Goal: Task Accomplishment & Management: Manage account settings

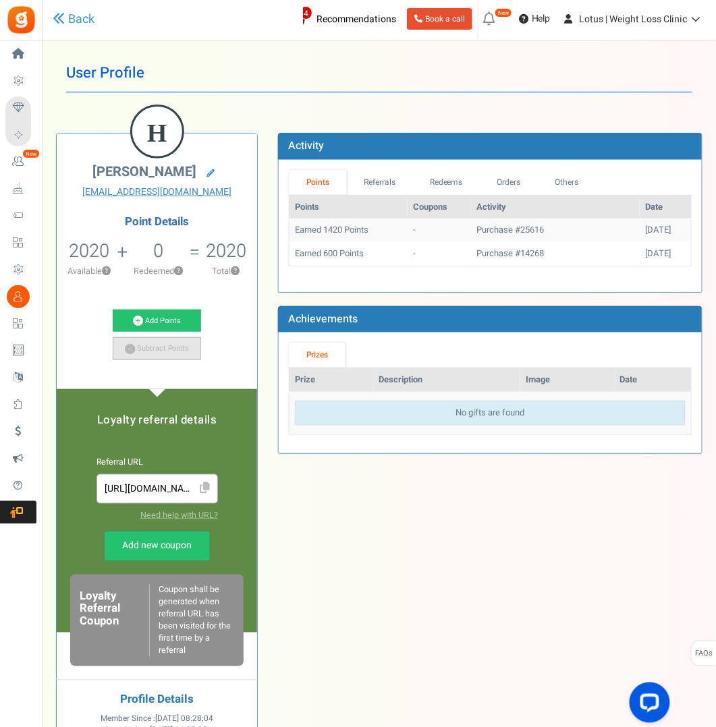
click at [165, 349] on link "Subtract Points" at bounding box center [157, 348] width 88 height 23
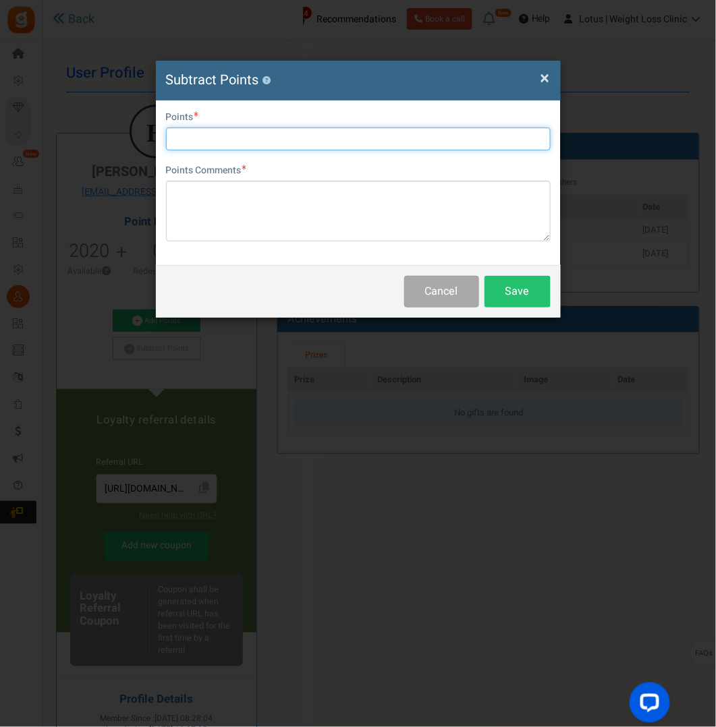
click at [233, 130] on input "text" at bounding box center [358, 138] width 385 height 23
type input "2000"
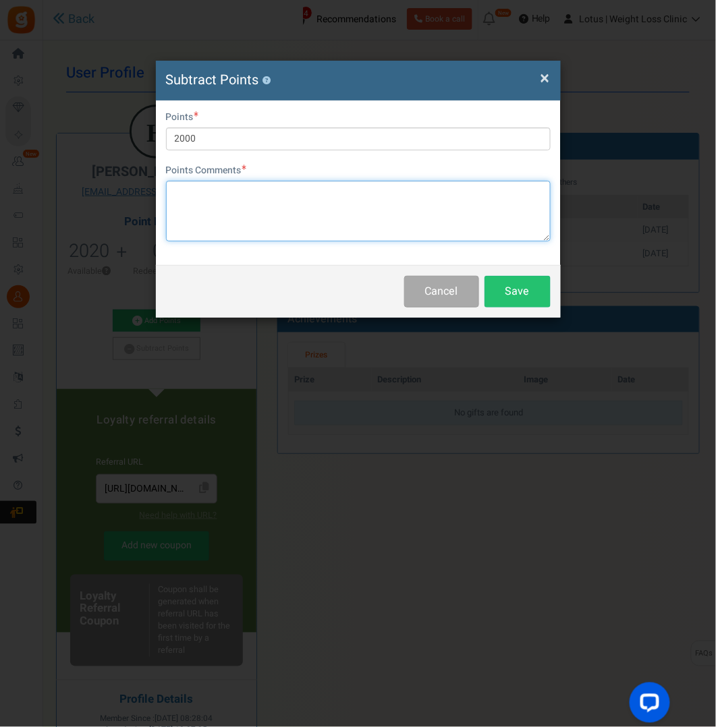
click at [173, 197] on textarea at bounding box center [358, 211] width 385 height 61
type textarea "points redeemed against 25616"
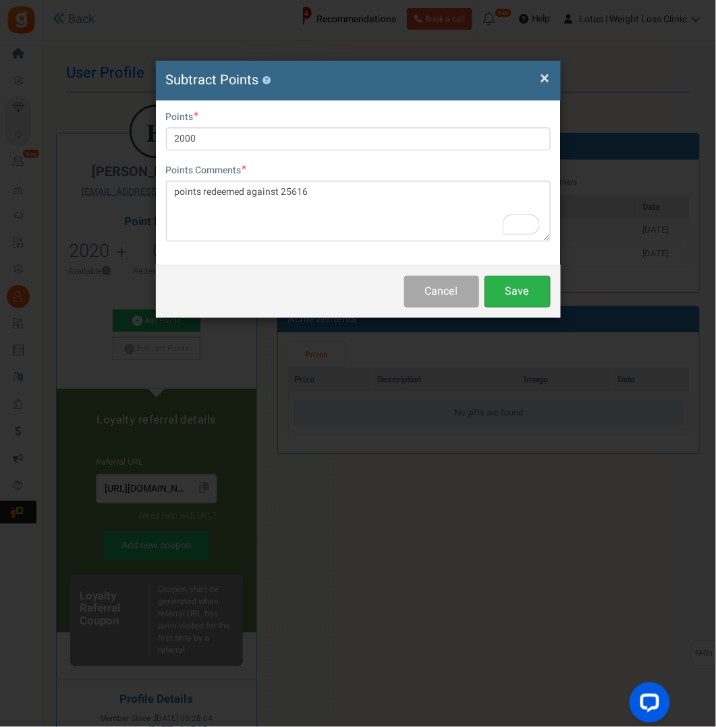
click at [521, 288] on button "Save" at bounding box center [517, 292] width 66 height 32
click at [542, 78] on span "×" at bounding box center [544, 78] width 9 height 26
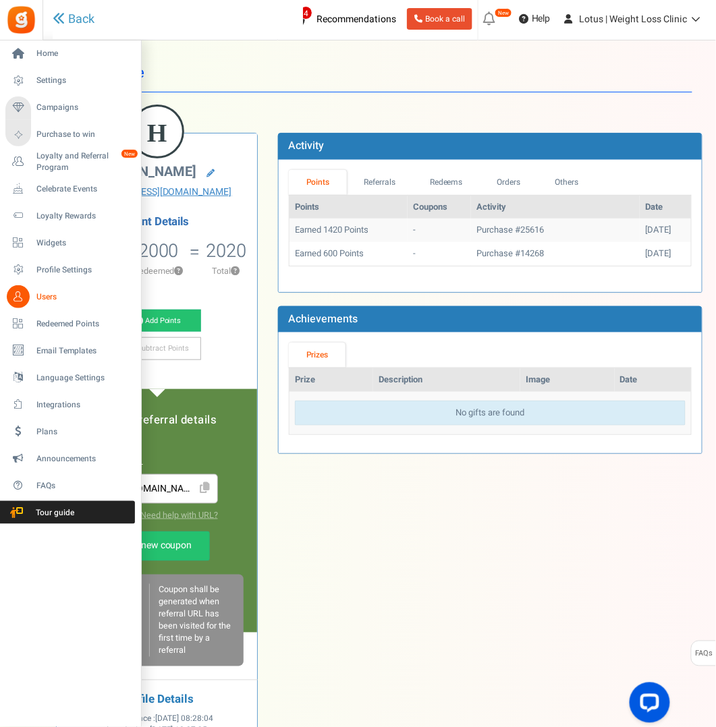
click at [47, 300] on span "Users" at bounding box center [83, 296] width 94 height 11
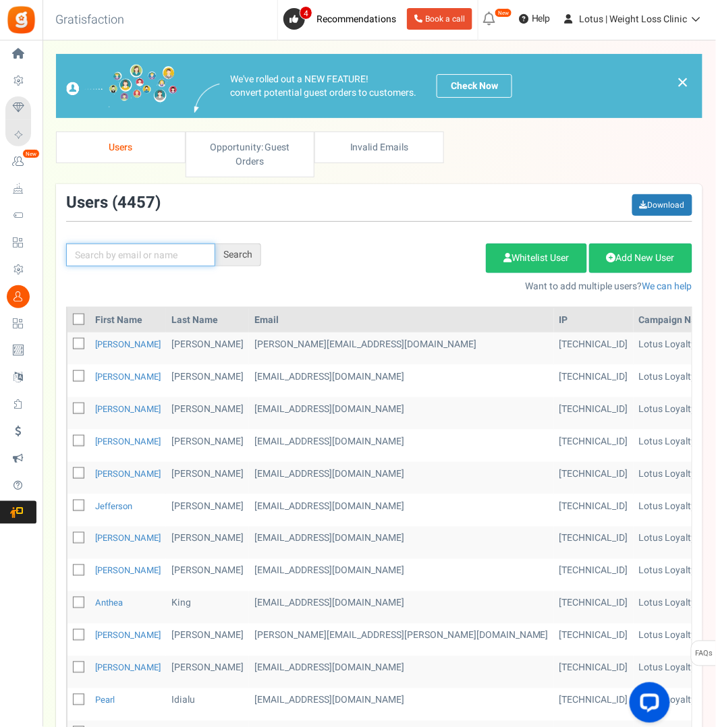
click at [149, 250] on input "text" at bounding box center [140, 255] width 149 height 23
paste input "tayloraquilina@hotmail.com"
type input "tayloraquilina@hotmail.com"
click at [255, 256] on div "Search" at bounding box center [238, 255] width 46 height 23
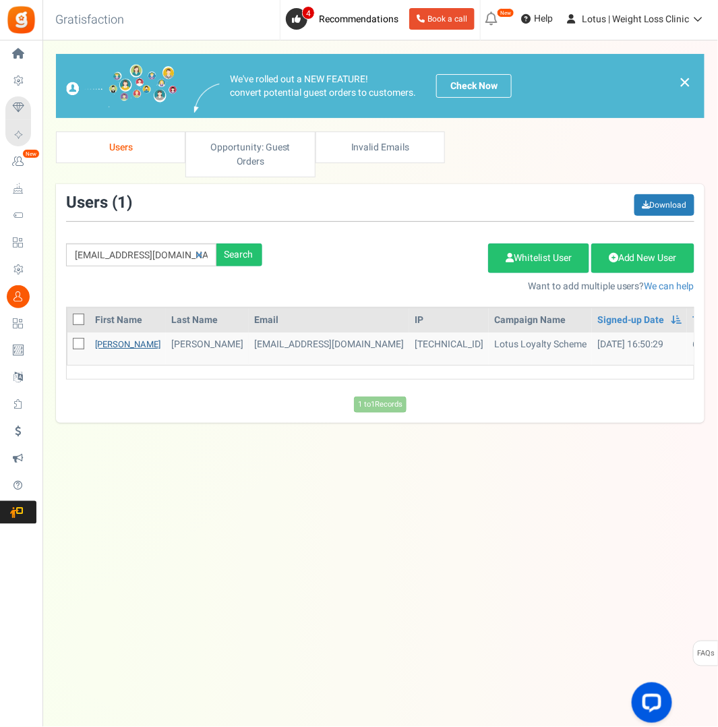
click at [112, 341] on link "Taylor" at bounding box center [127, 344] width 65 height 13
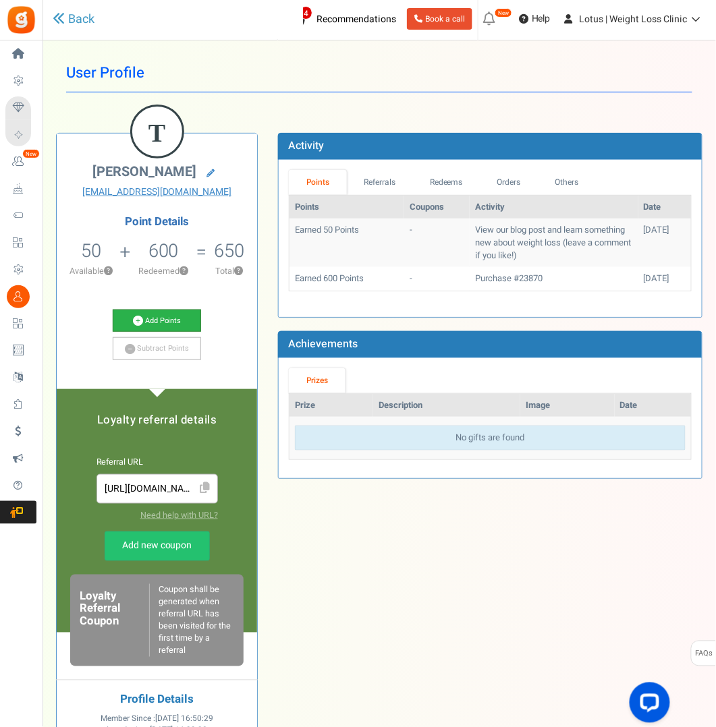
click at [166, 318] on link "Add Points" at bounding box center [157, 321] width 88 height 23
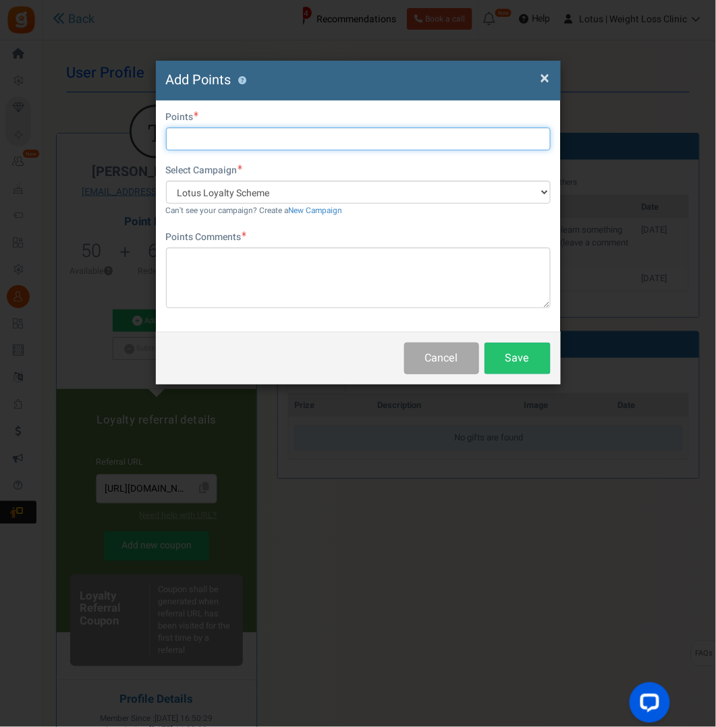
click at [189, 134] on input "text" at bounding box center [358, 138] width 385 height 23
type input "600"
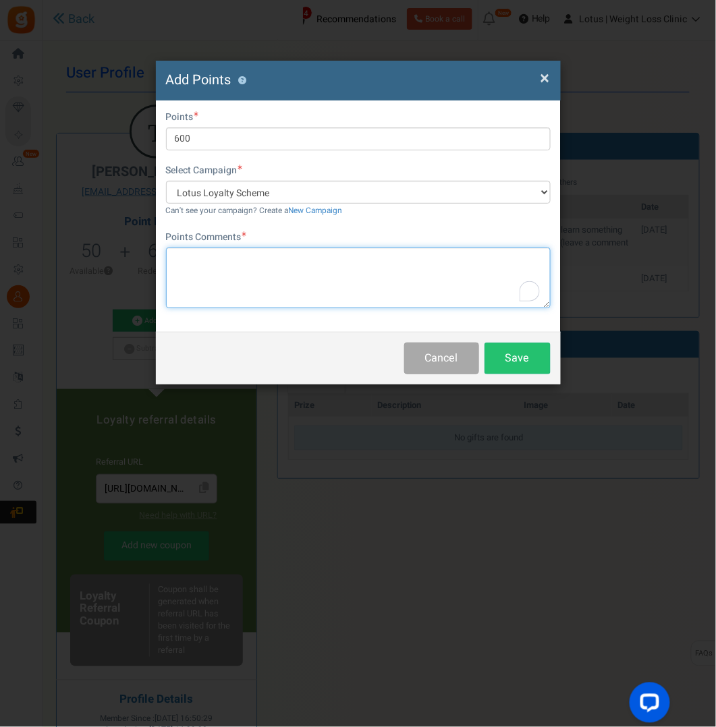
click at [199, 263] on textarea "To enrich screen reader interactions, please activate Accessibility in Grammarl…" at bounding box center [358, 278] width 385 height 61
click at [208, 291] on textarea "Reimbursed points followed failed order" at bounding box center [358, 278] width 385 height 61
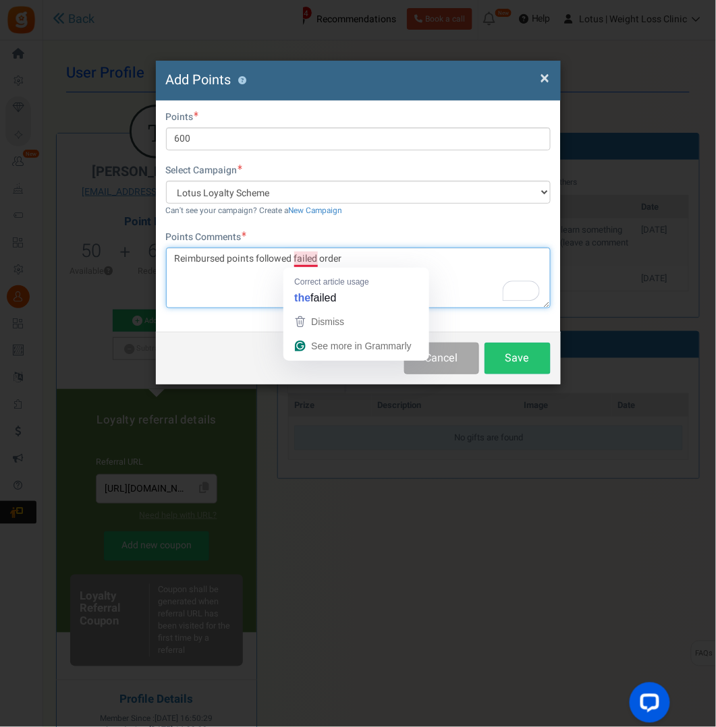
click at [256, 284] on textarea "Reimbursed points followed failed order" at bounding box center [358, 278] width 385 height 61
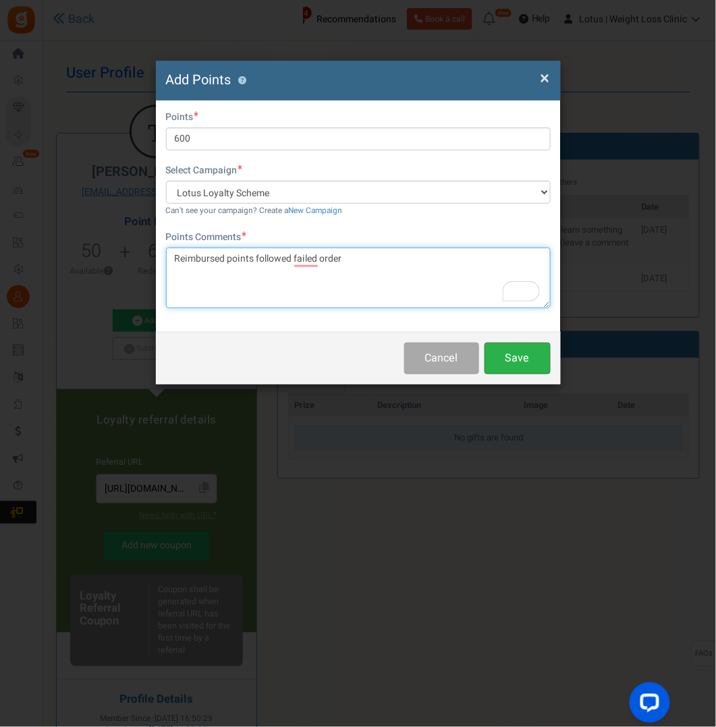
type textarea "Reimbursed points followed failed order"
click at [512, 363] on button "Save" at bounding box center [517, 359] width 66 height 32
